Goal: Information Seeking & Learning: Learn about a topic

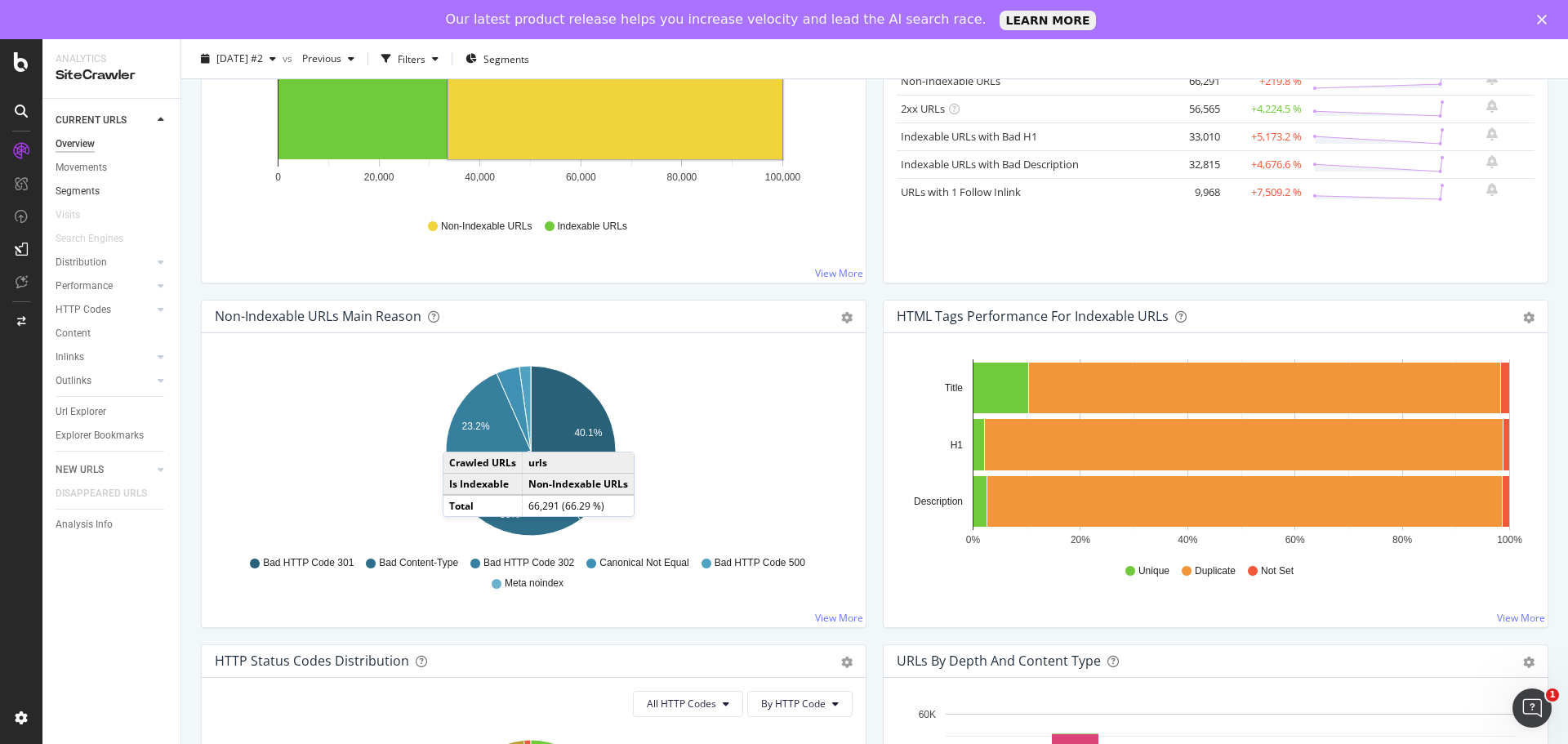
scroll to position [327, 0]
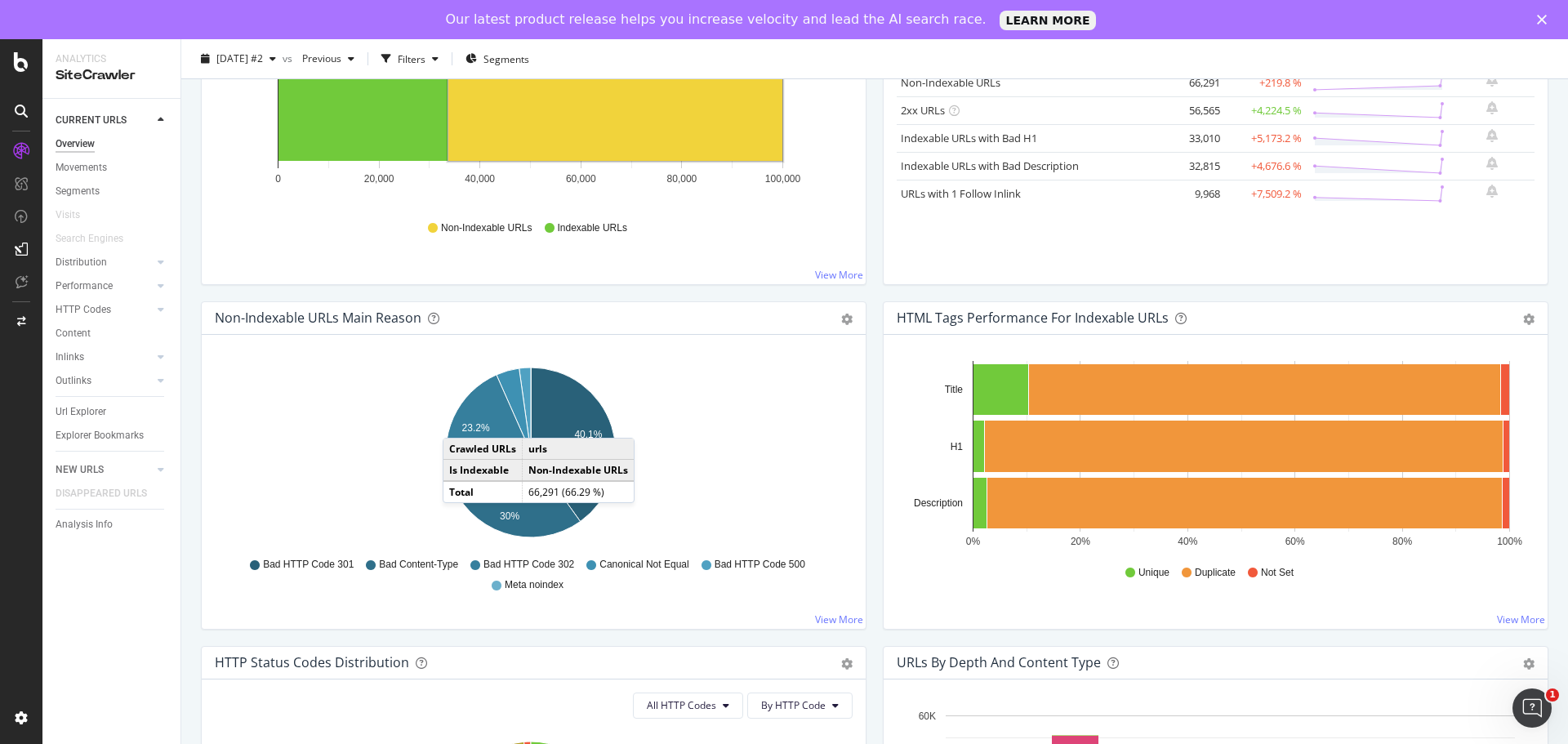
drag, startPoint x: 113, startPoint y: 165, endPoint x: 542, endPoint y: 277, distance: 443.4
click at [113, 165] on link "Movements" at bounding box center [112, 168] width 113 height 17
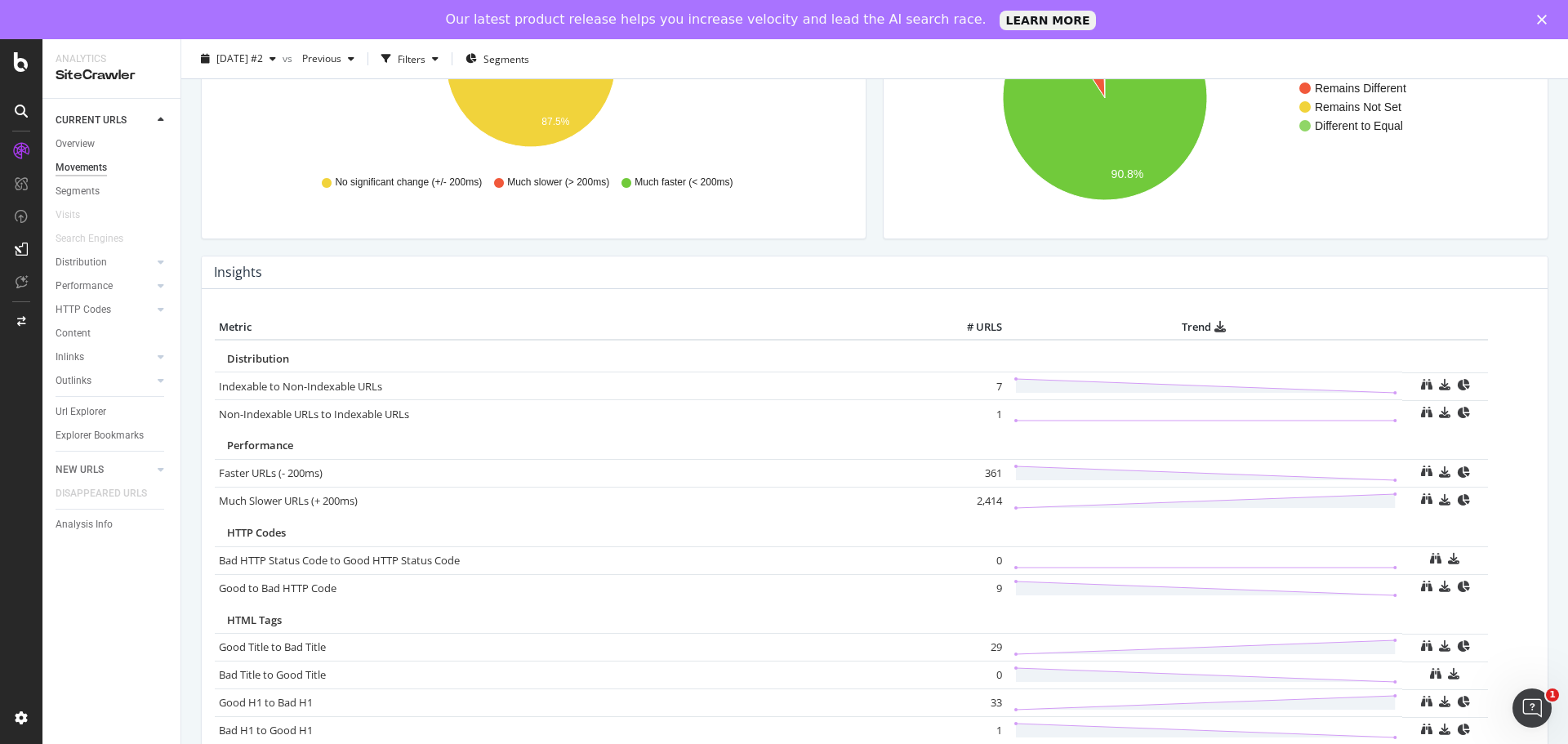
scroll to position [735, 0]
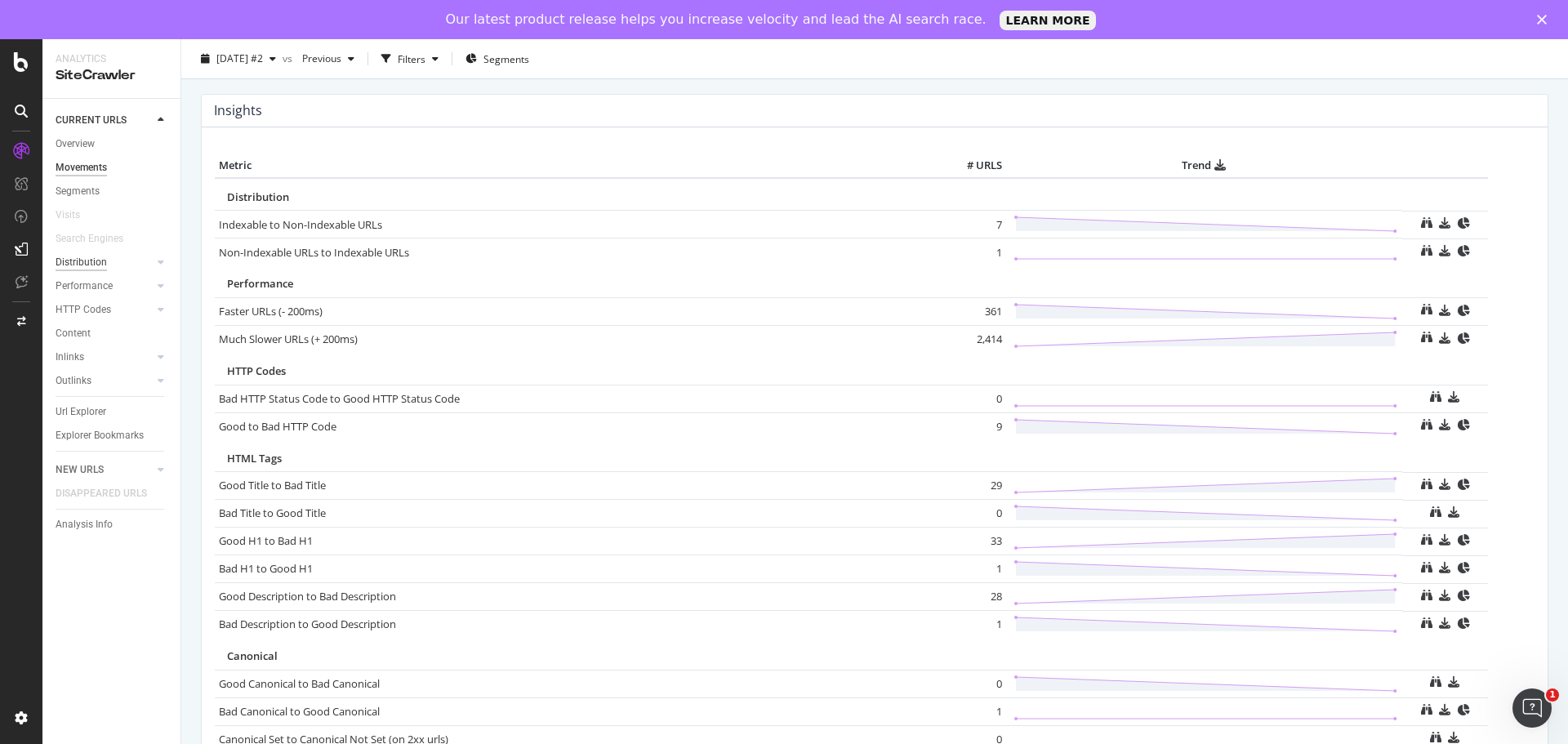
click at [101, 259] on div "Distribution" at bounding box center [81, 262] width 51 height 17
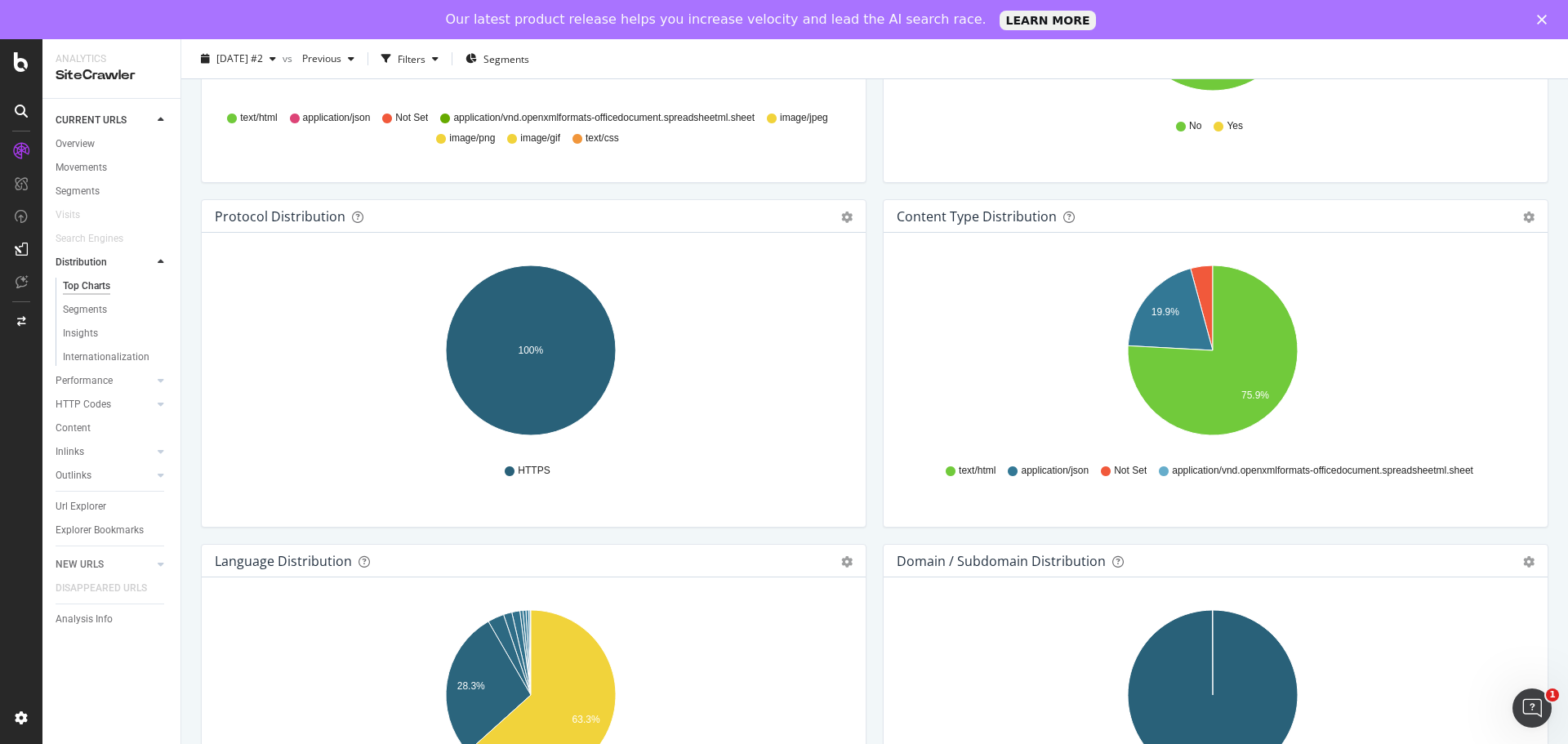
scroll to position [1470, 0]
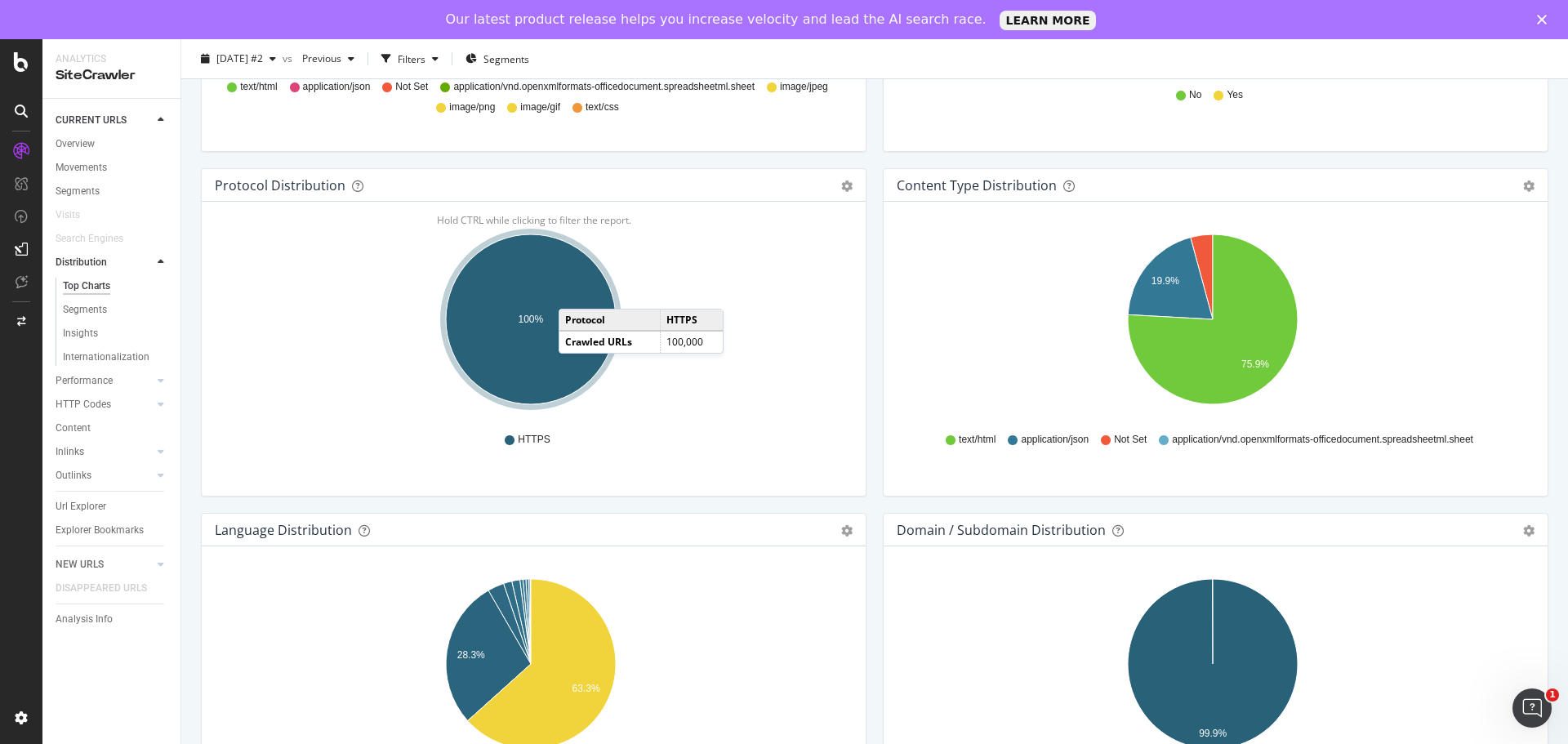
click at [574, 292] on ellipse "A chart." at bounding box center [531, 319] width 170 height 170
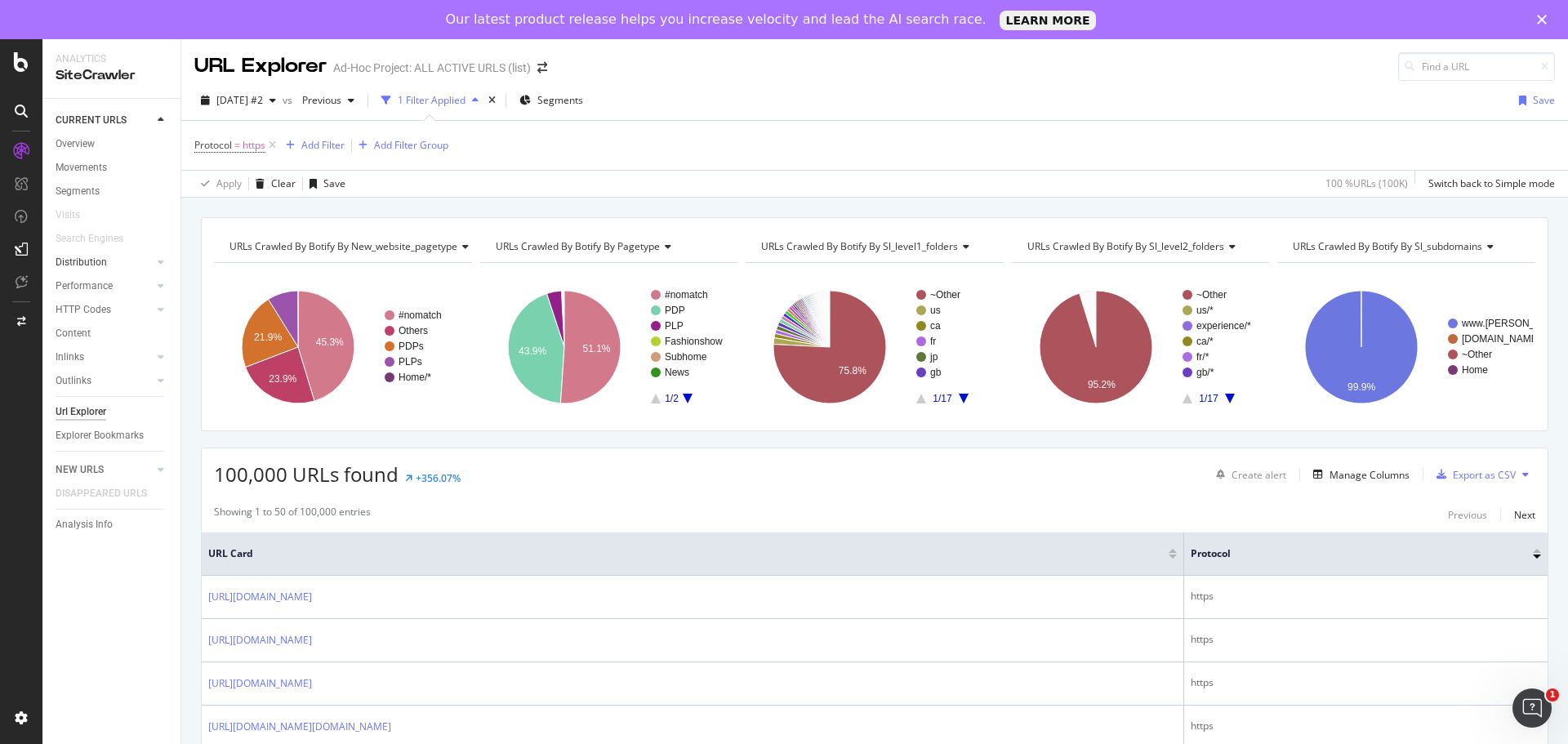
click at [113, 265] on link "Distribution" at bounding box center [104, 262] width 97 height 17
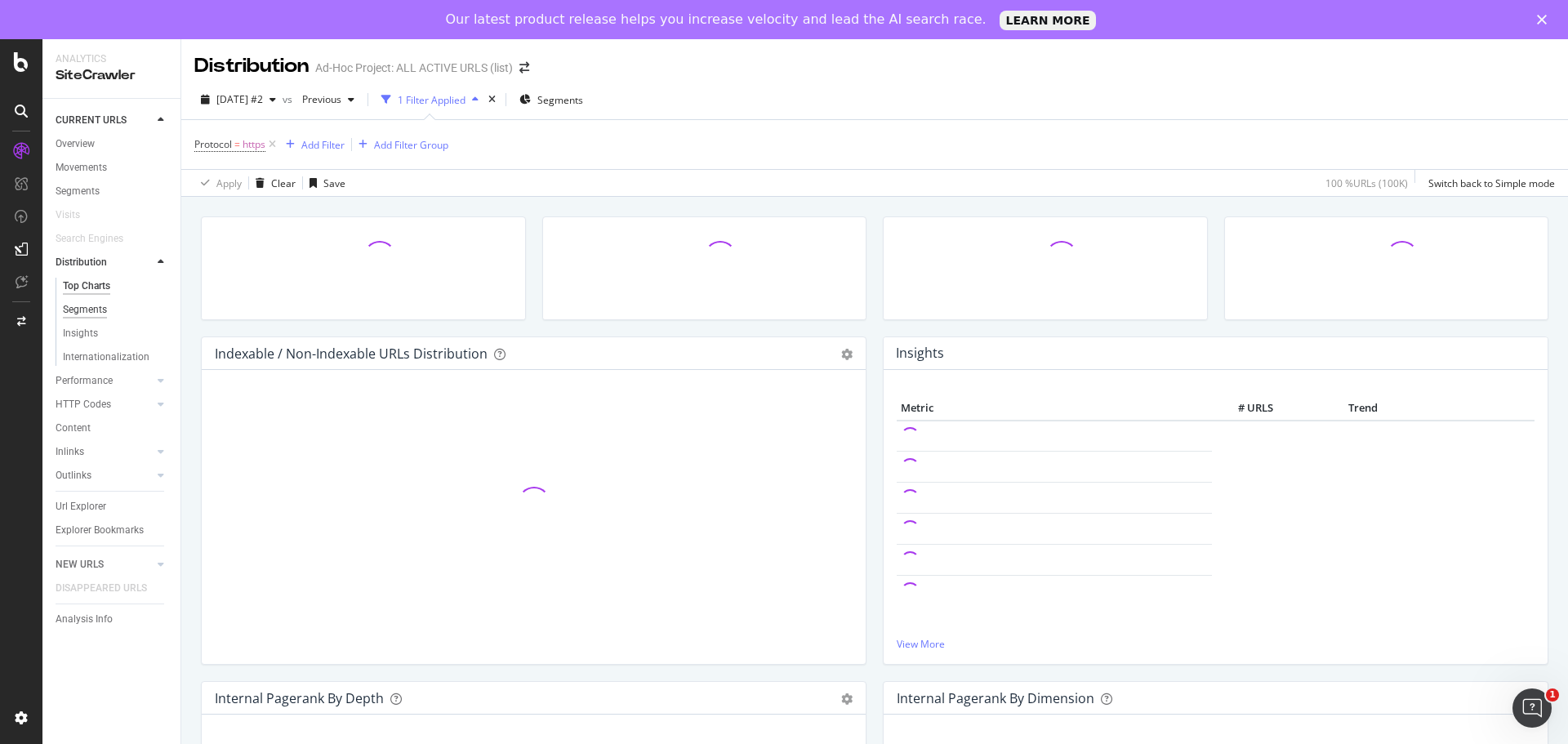
click at [102, 307] on div "Segments" at bounding box center [85, 310] width 44 height 17
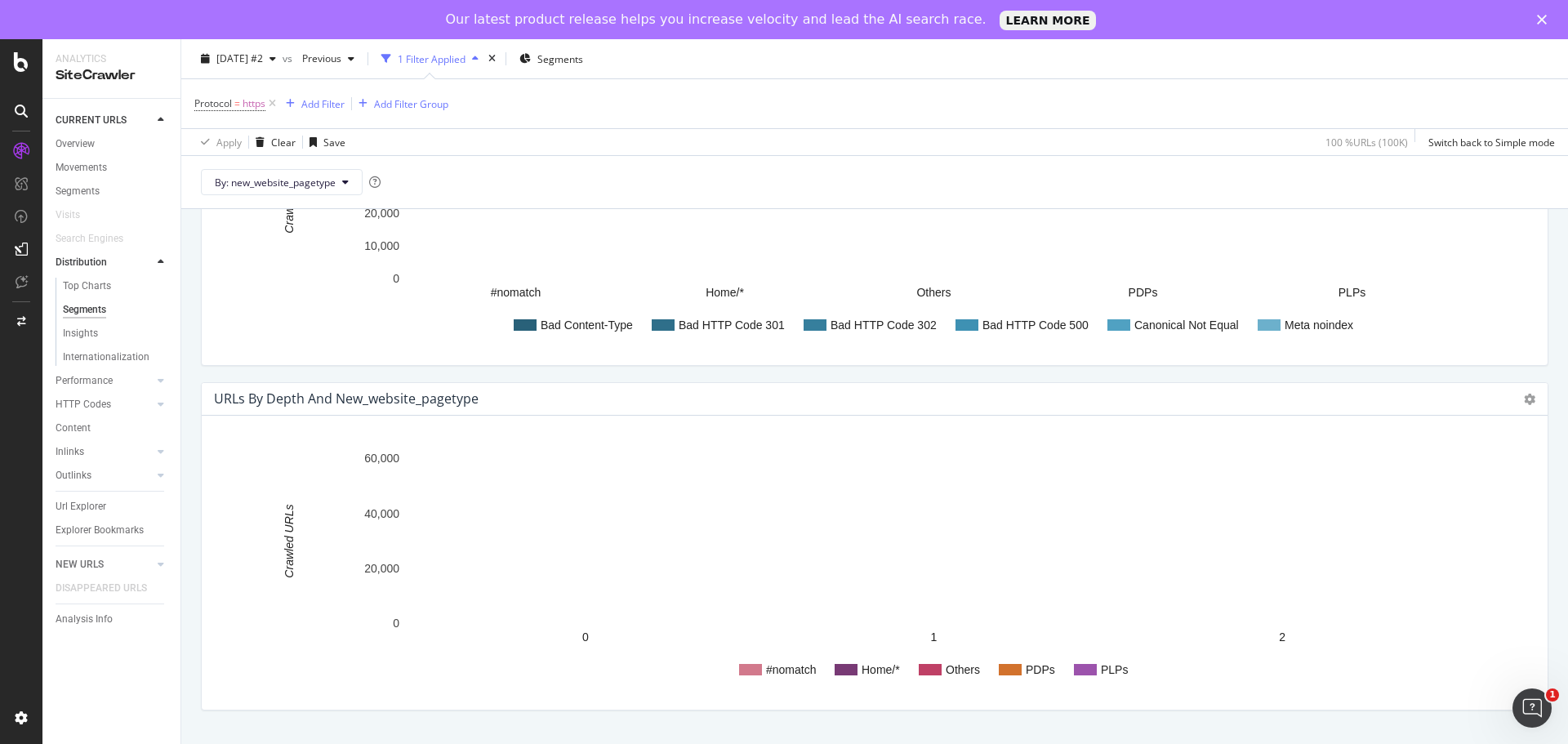
scroll to position [922, 0]
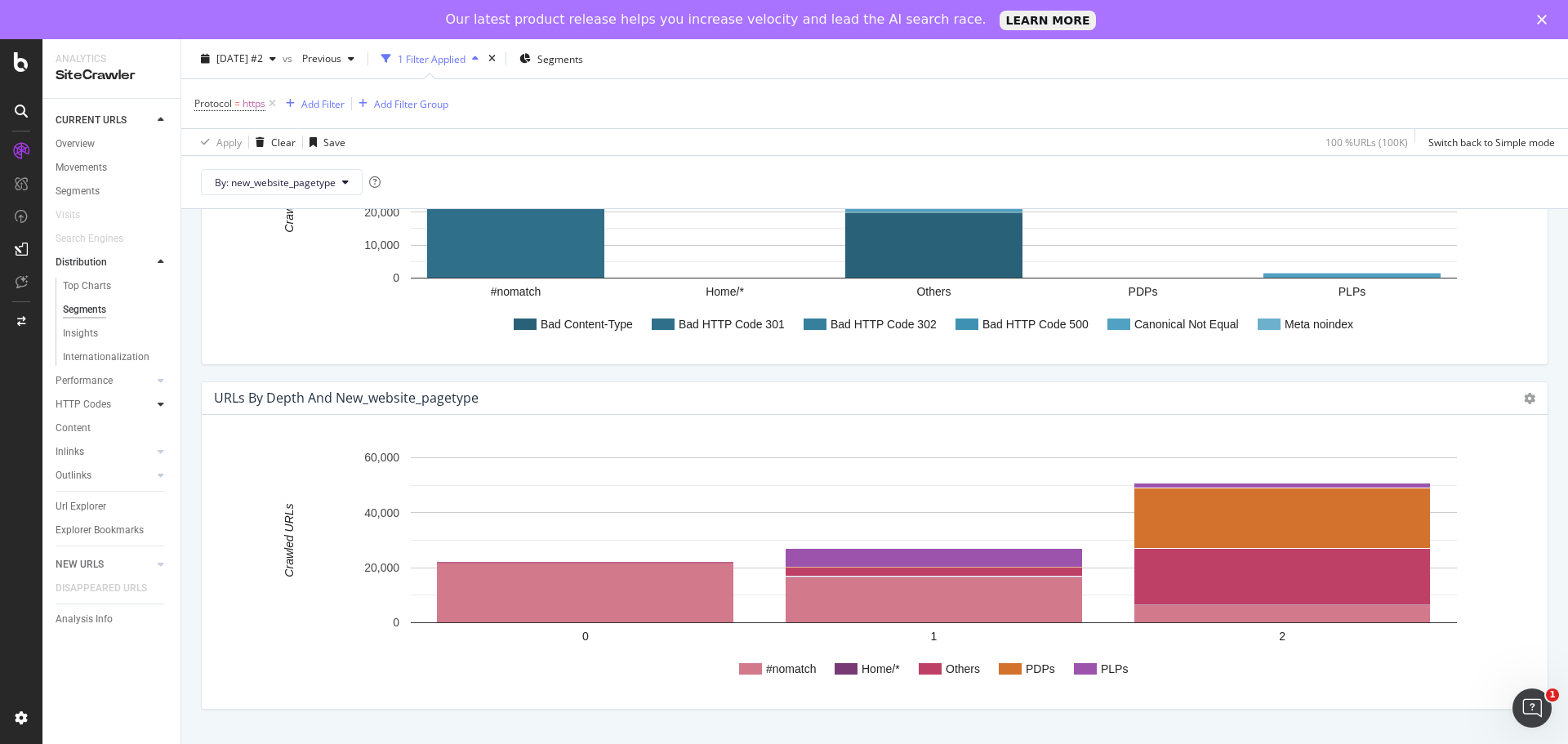
click at [163, 403] on icon at bounding box center [161, 404] width 7 height 10
click at [102, 336] on div "Top Charts" at bounding box center [87, 333] width 48 height 17
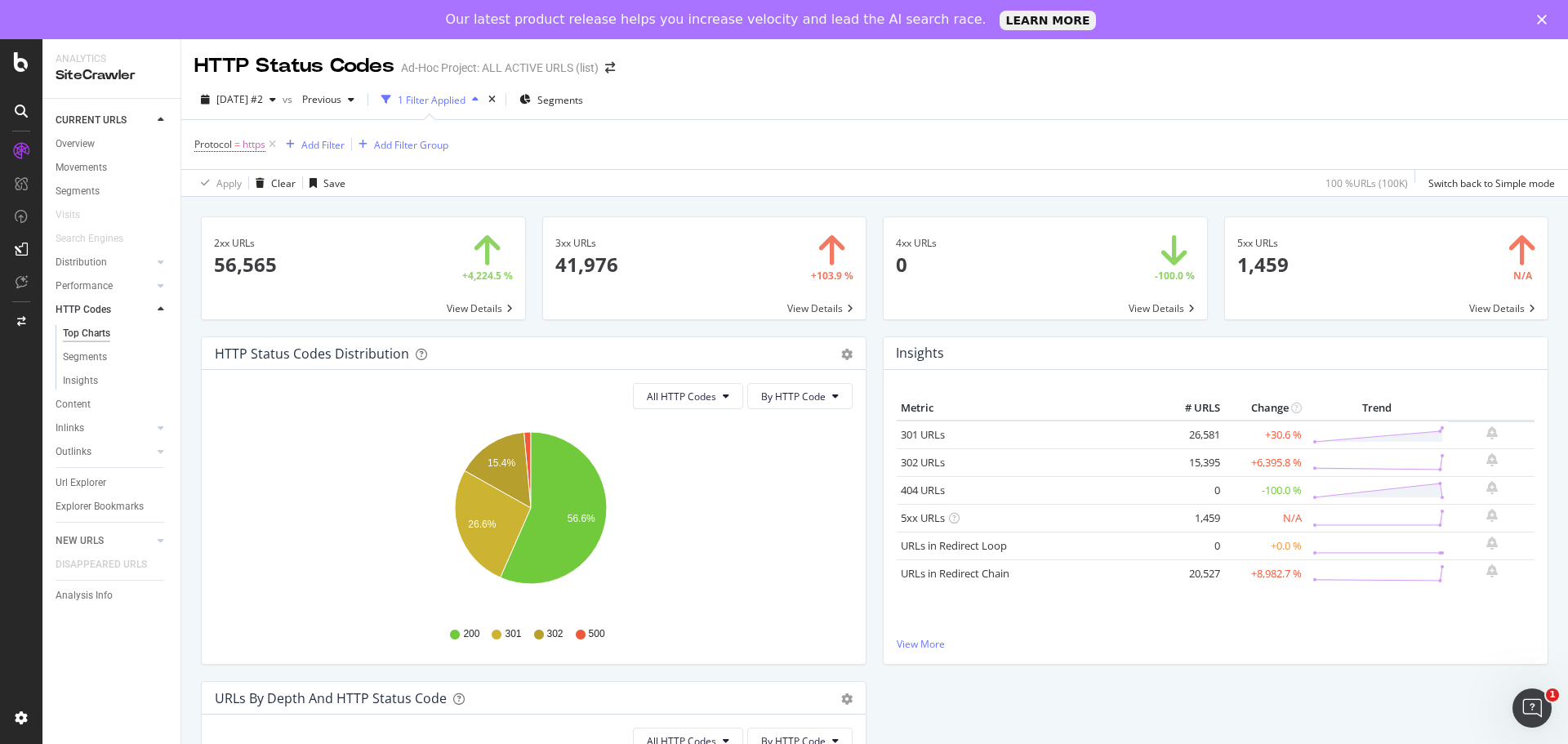
click at [795, 307] on span at bounding box center [704, 269] width 323 height 102
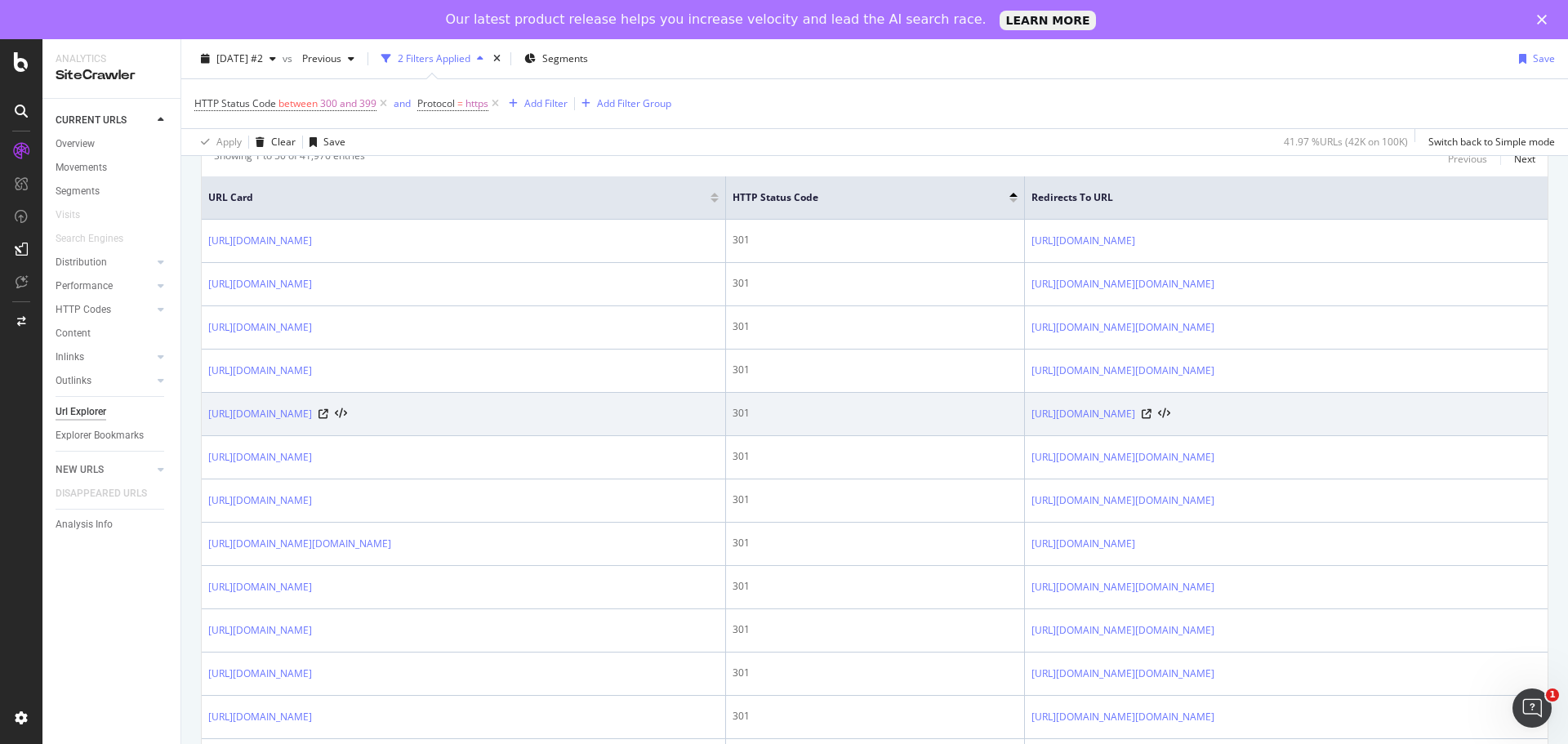
scroll to position [327, 0]
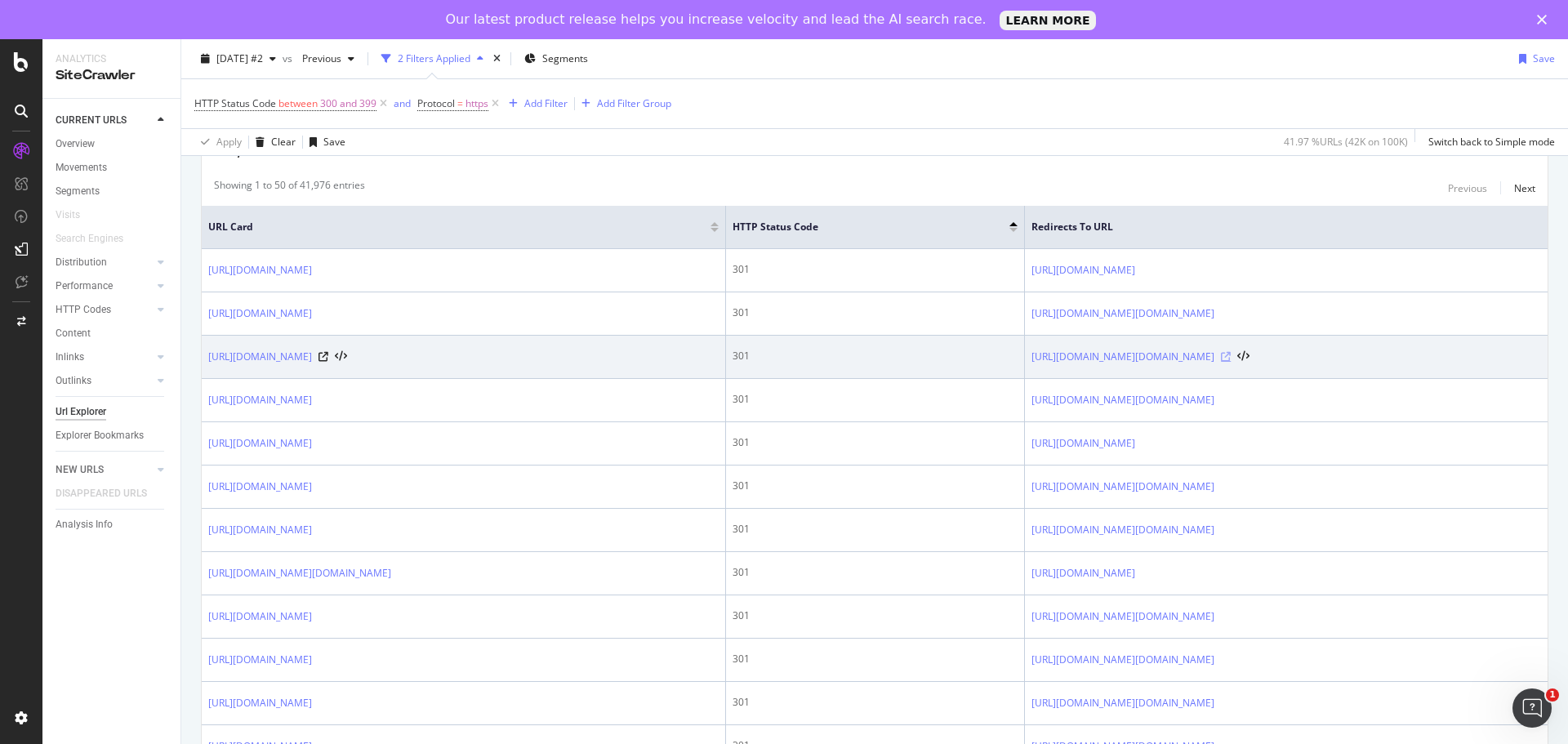
click at [1230, 355] on icon at bounding box center [1225, 357] width 10 height 10
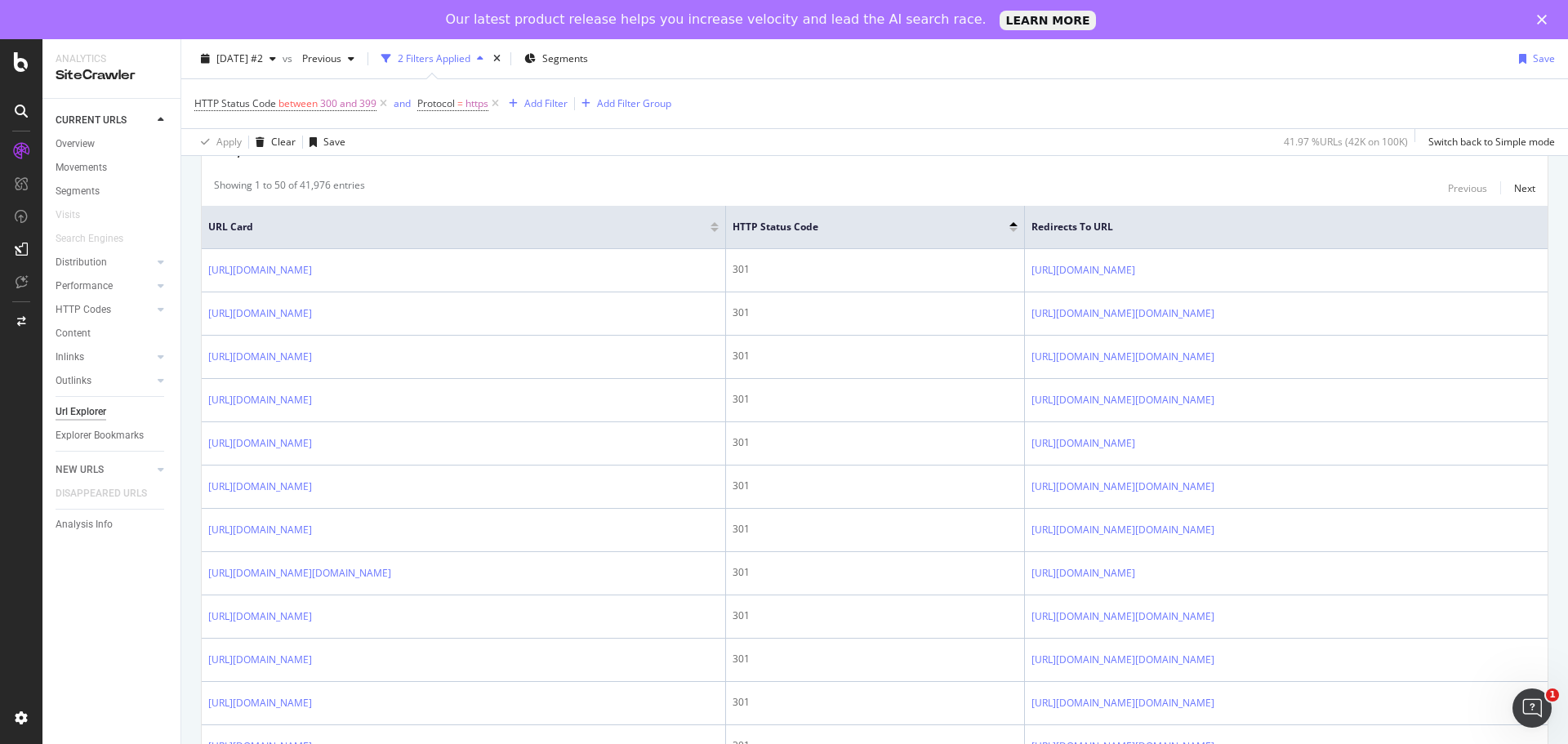
click at [718, 229] on div at bounding box center [715, 229] width 8 height 4
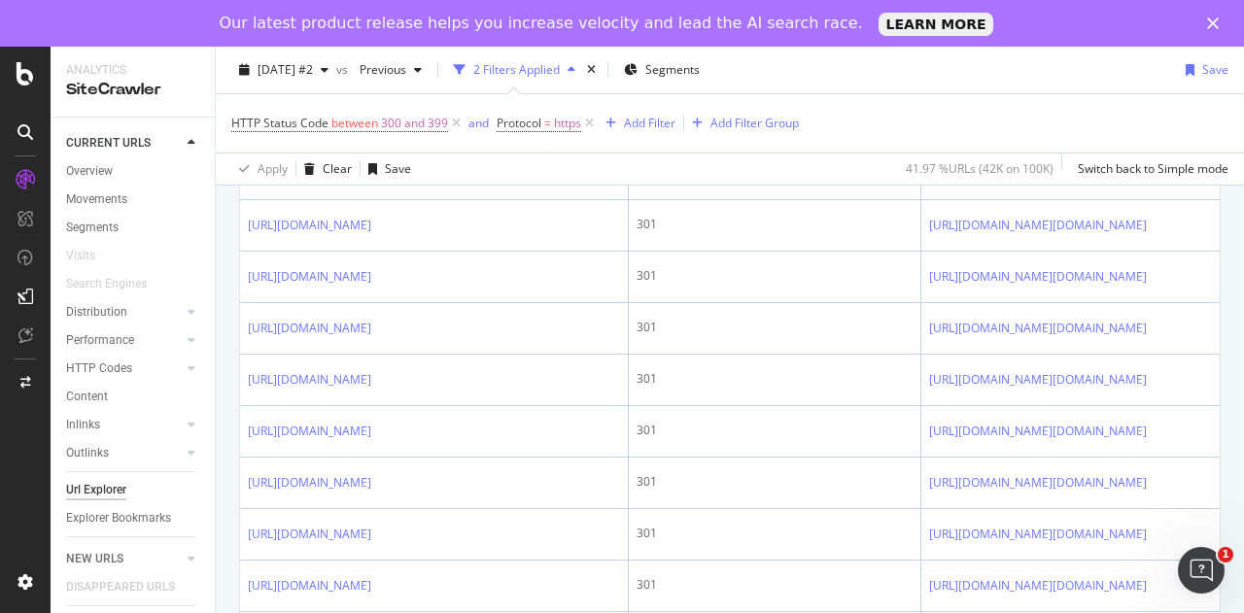
scroll to position [2032, 0]
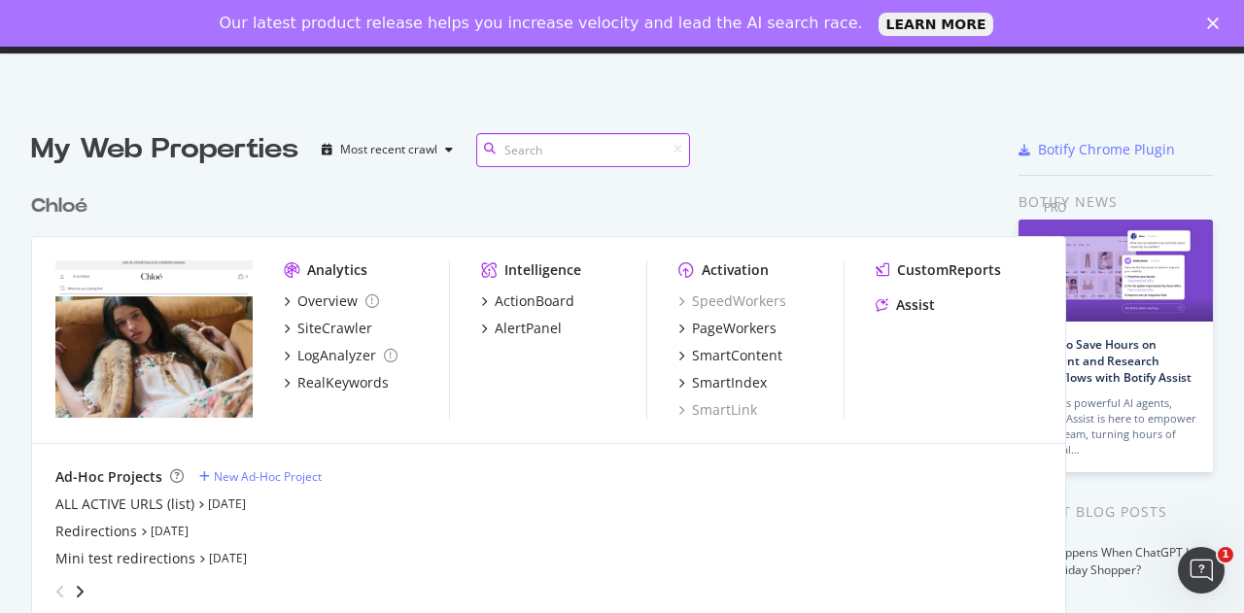
scroll to position [16, 16]
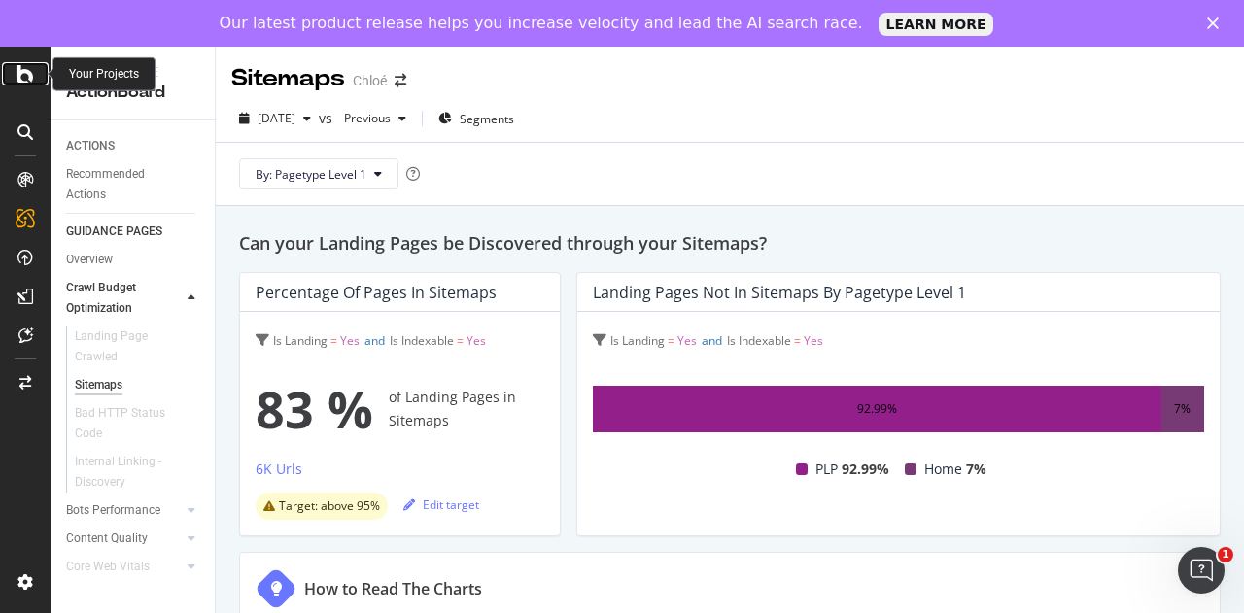
click at [27, 80] on icon at bounding box center [25, 73] width 17 height 23
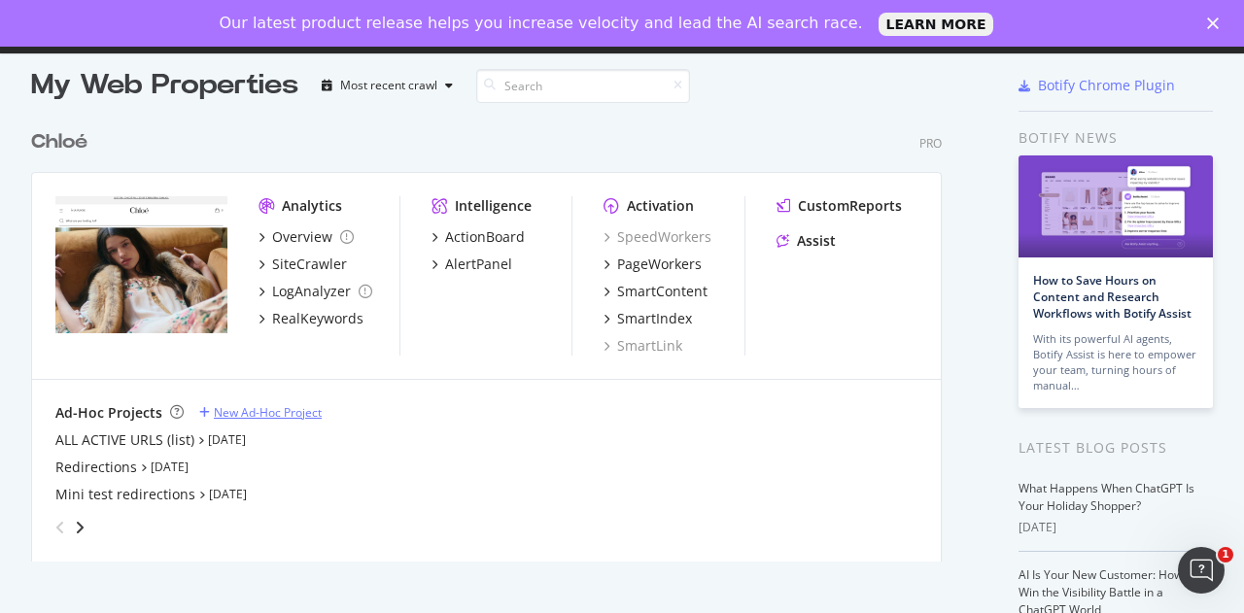
scroll to position [66, 0]
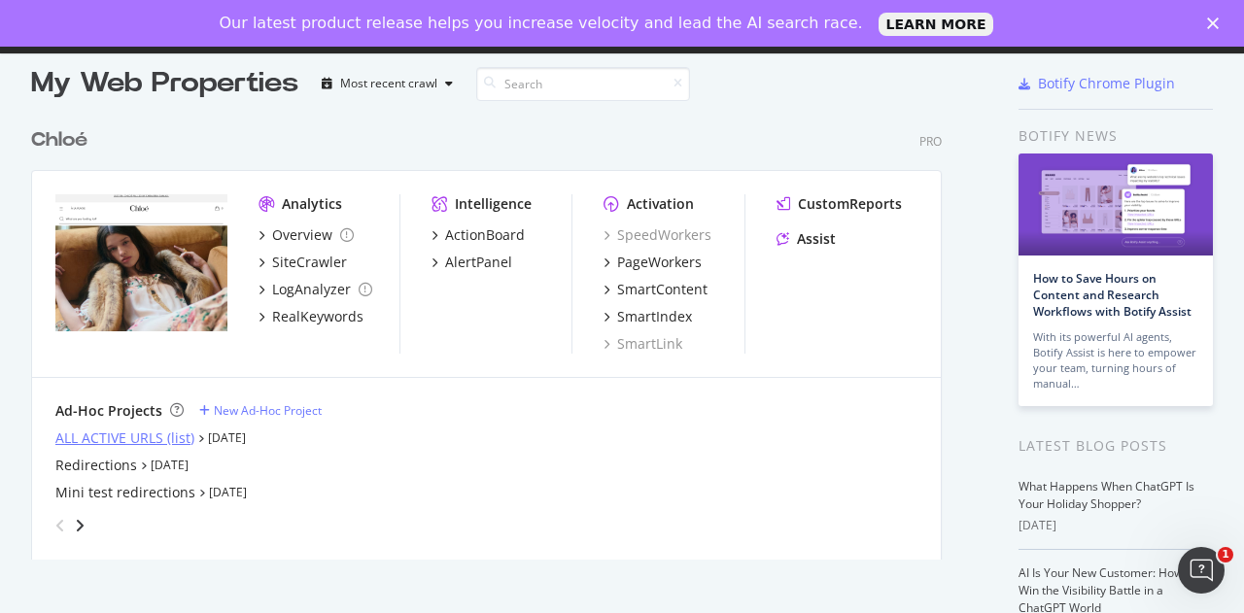
click at [123, 435] on div "ALL ACTIVE URLS (list)" at bounding box center [124, 438] width 139 height 19
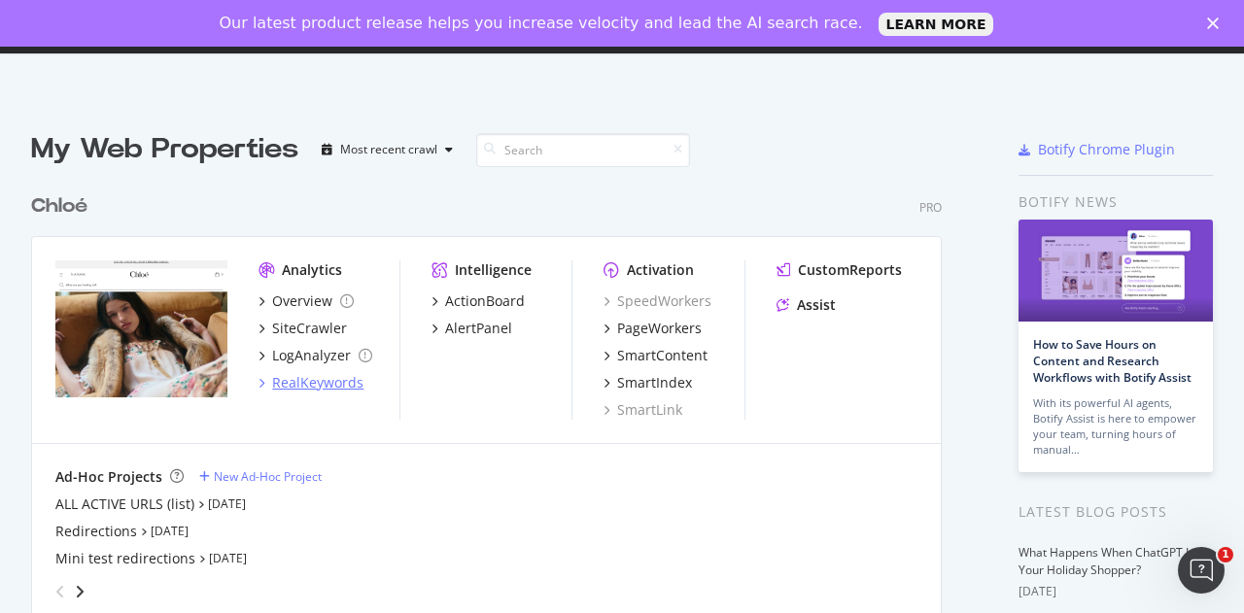
scroll to position [70, 0]
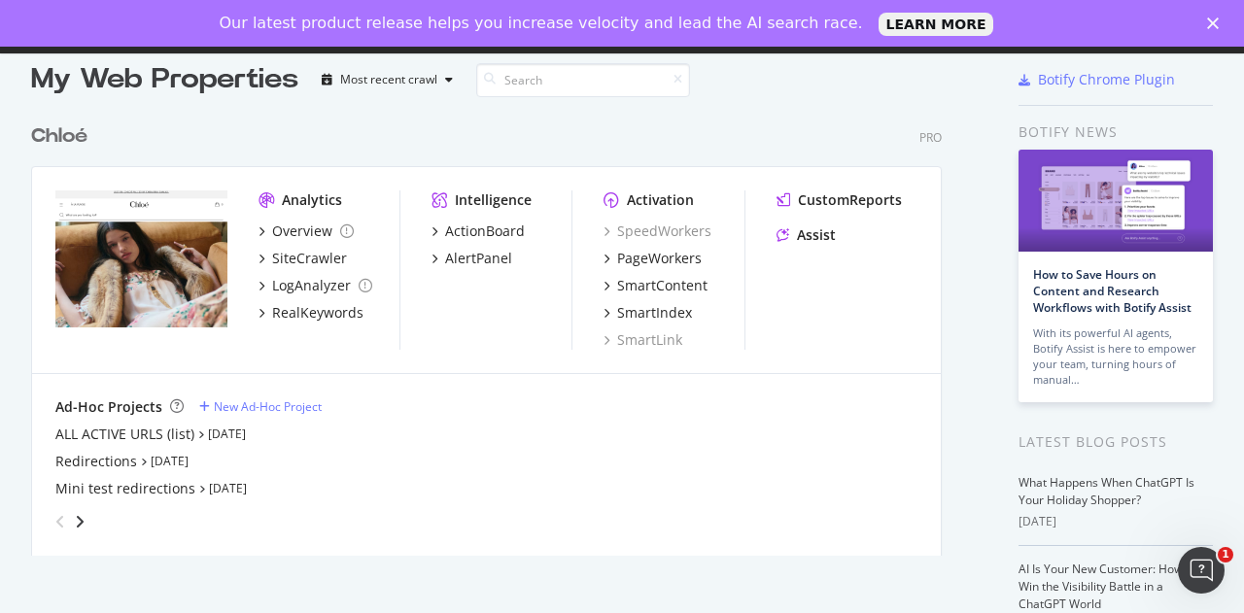
click at [84, 521] on div "angle-right" at bounding box center [80, 521] width 14 height 19
click at [54, 514] on div "angle-left" at bounding box center [60, 521] width 25 height 31
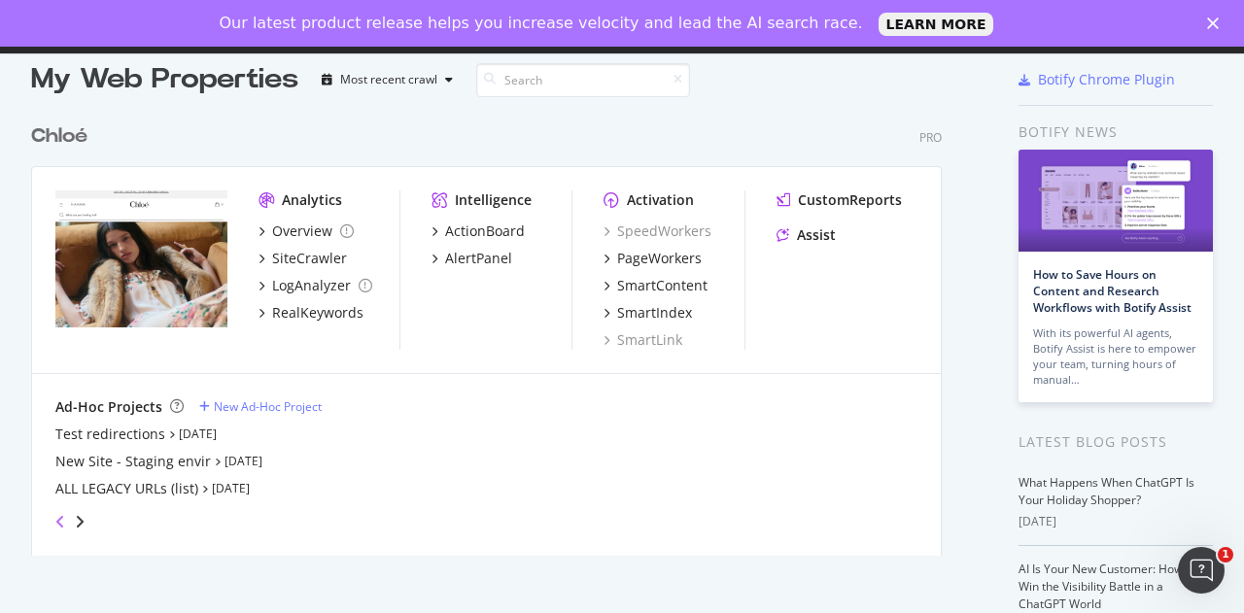
click at [54, 514] on div "angle-left" at bounding box center [60, 521] width 25 height 31
click at [79, 520] on icon "angle-right" at bounding box center [80, 522] width 10 height 16
click at [60, 526] on icon "angle-left" at bounding box center [60, 522] width 10 height 16
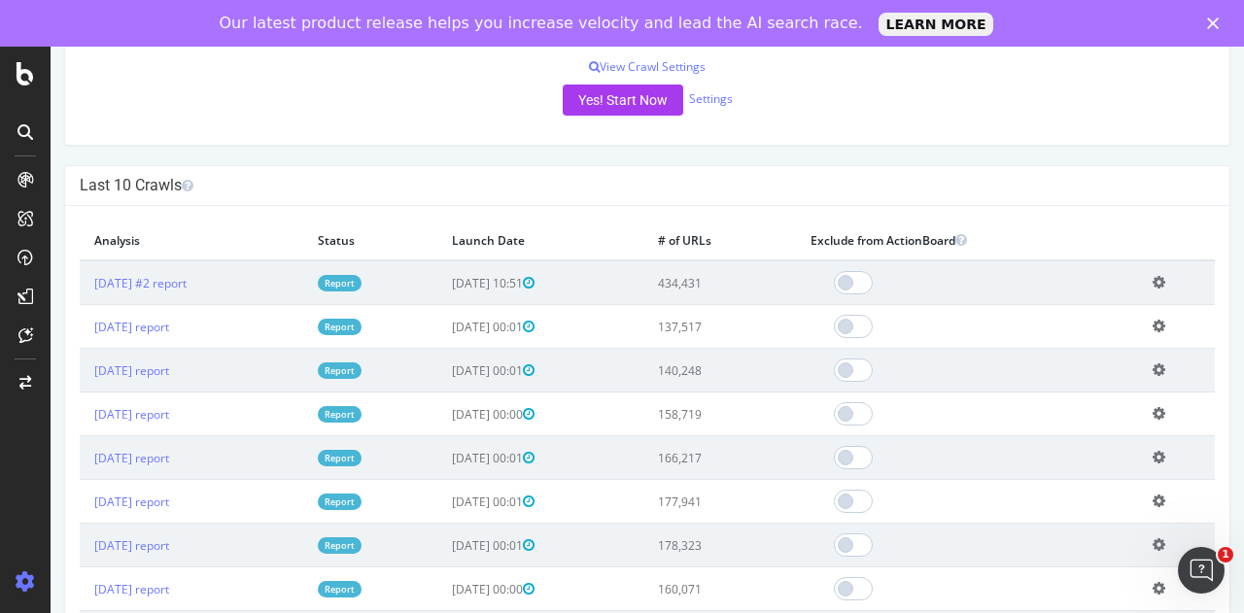
scroll to position [472, 0]
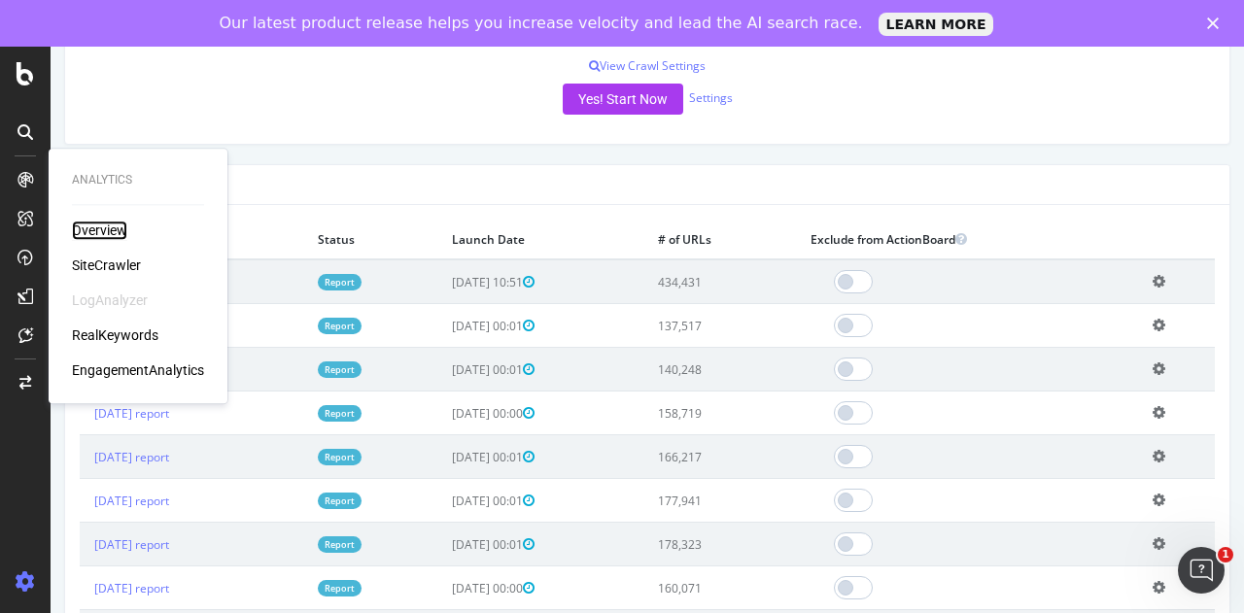
click at [105, 231] on div "Overview" at bounding box center [99, 230] width 55 height 19
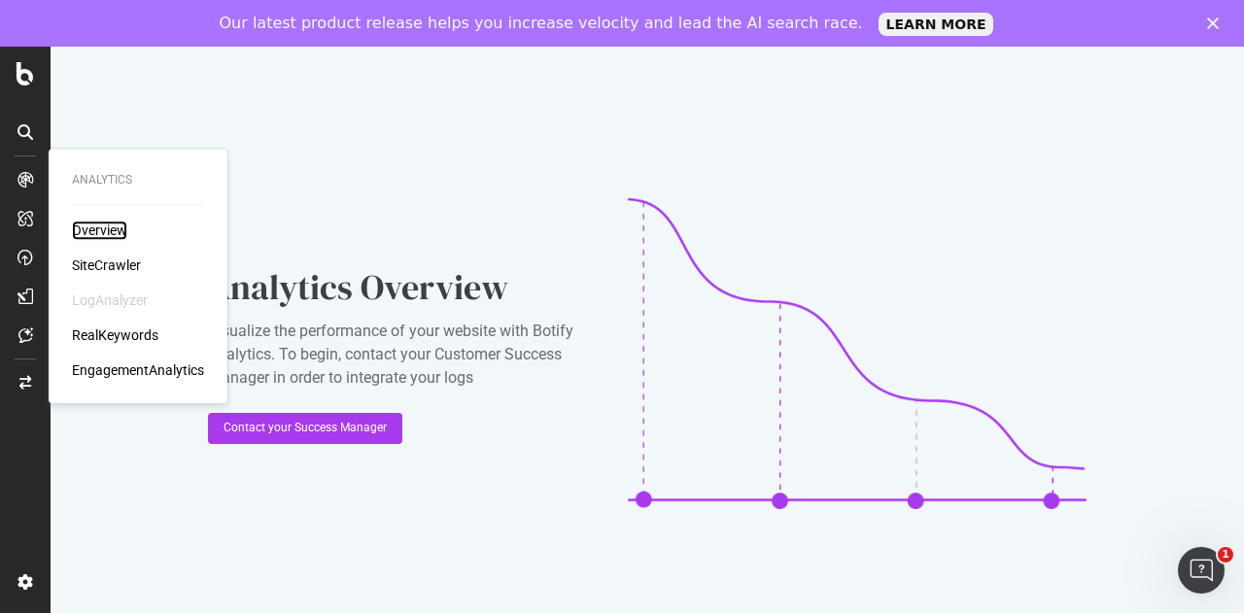
click at [117, 226] on div "Overview" at bounding box center [99, 230] width 55 height 19
